Goal: Navigation & Orientation: Understand site structure

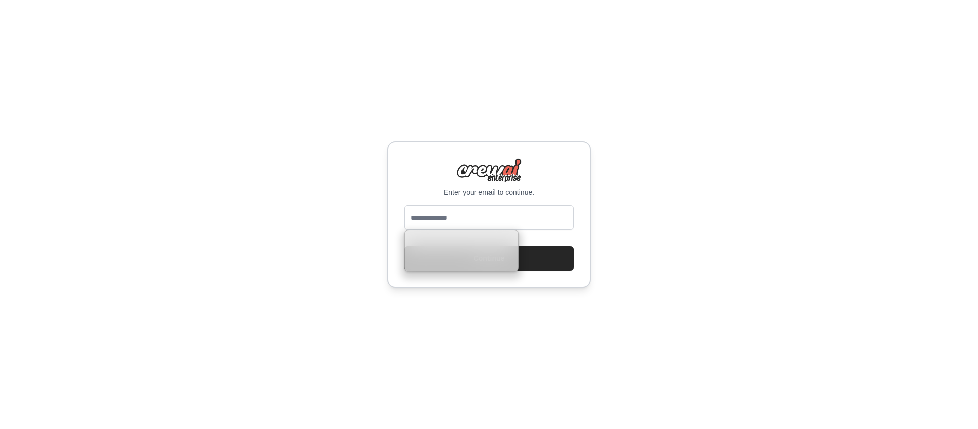
click at [353, 249] on div "Enter your email to continue. Continue" at bounding box center [489, 214] width 978 height 429
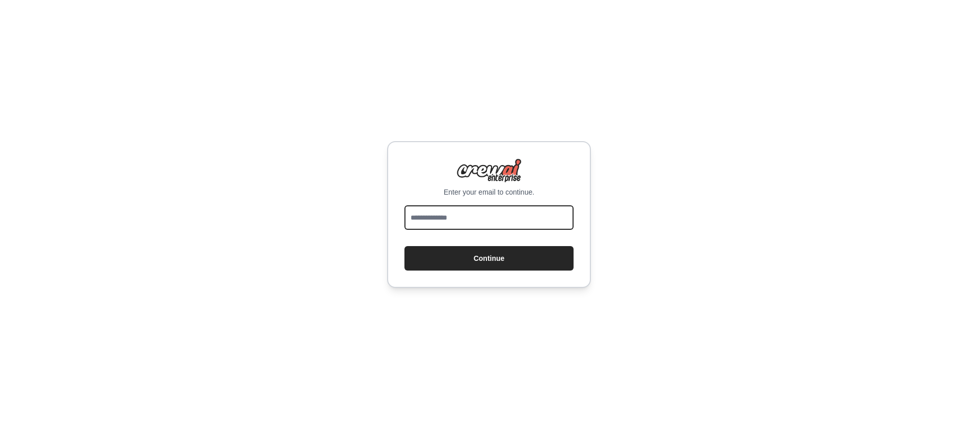
click at [464, 221] on input "email" at bounding box center [488, 217] width 169 height 24
type input "**********"
click at [404, 246] on button "Continue" at bounding box center [488, 258] width 169 height 24
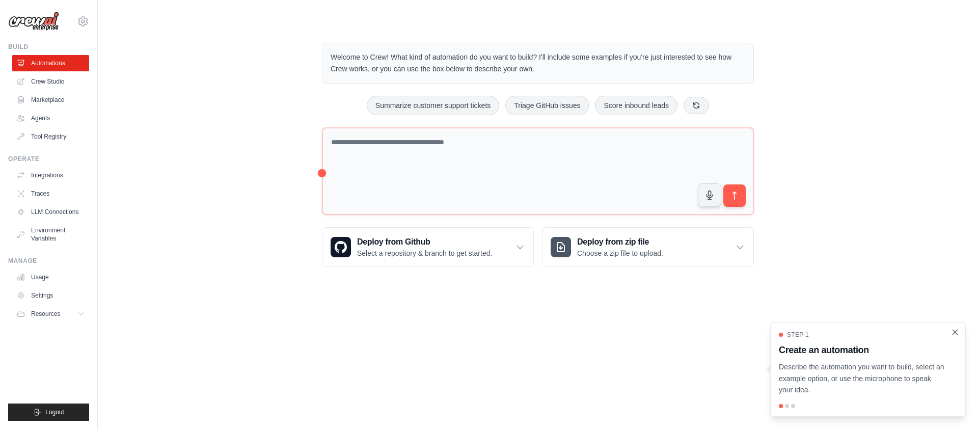
click at [953, 329] on icon "Close walkthrough" at bounding box center [954, 331] width 9 height 9
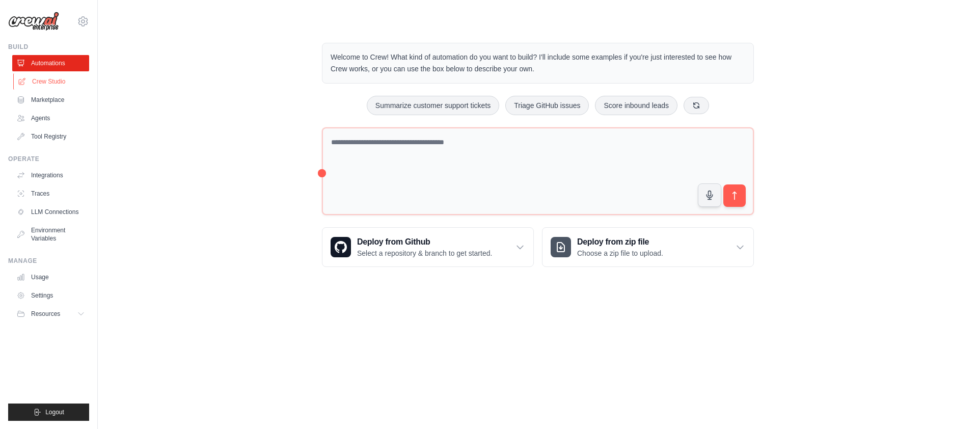
click at [58, 80] on link "Crew Studio" at bounding box center [51, 81] width 77 height 16
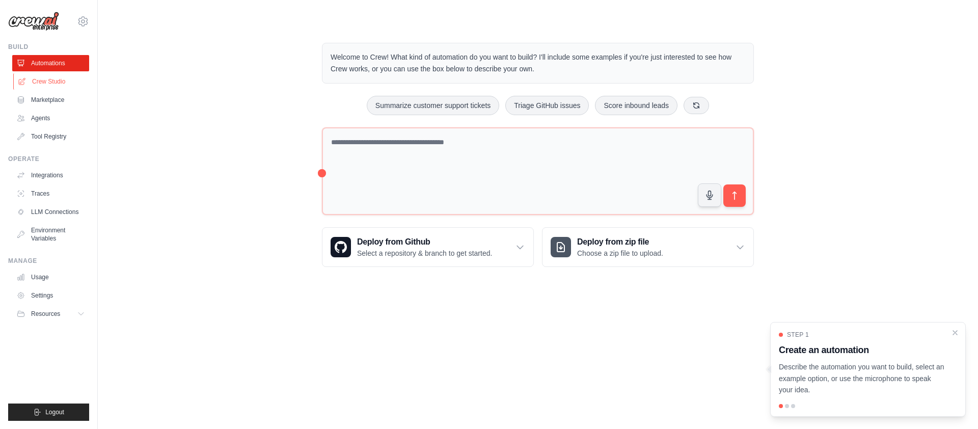
click at [69, 81] on link "Crew Studio" at bounding box center [51, 81] width 77 height 16
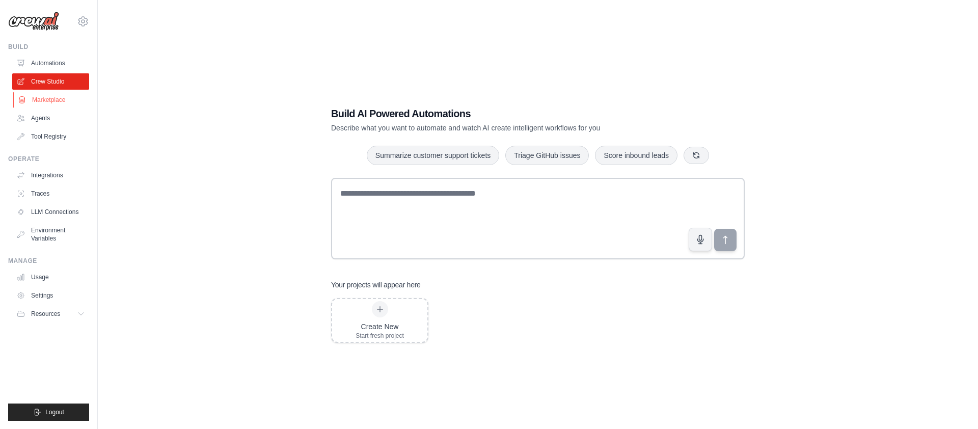
click at [61, 95] on link "Marketplace" at bounding box center [51, 100] width 77 height 16
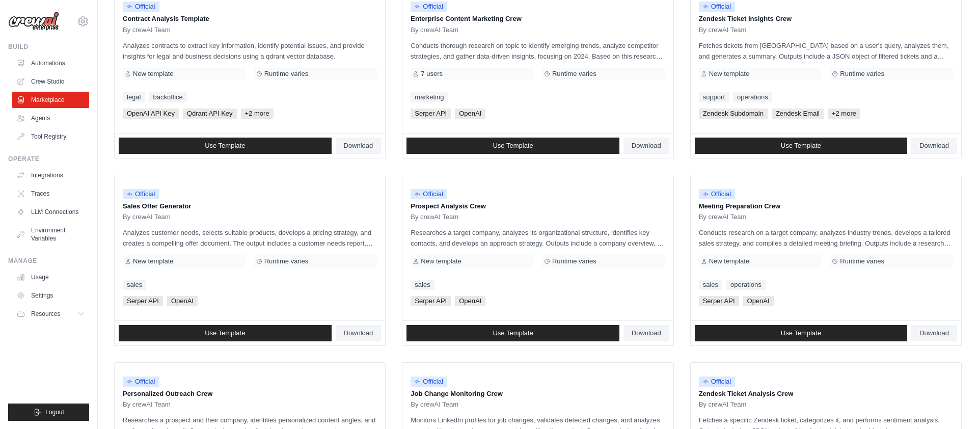
scroll to position [72, 0]
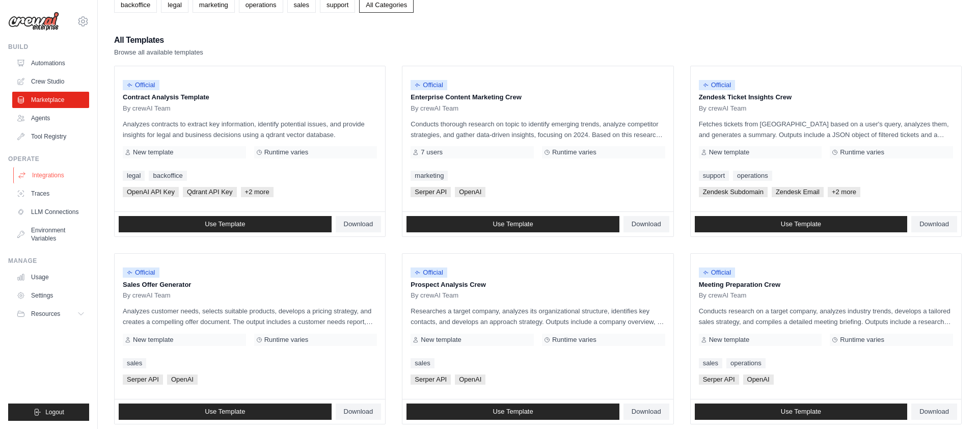
click at [65, 171] on link "Integrations" at bounding box center [51, 175] width 77 height 16
